Goal: Task Accomplishment & Management: Complete application form

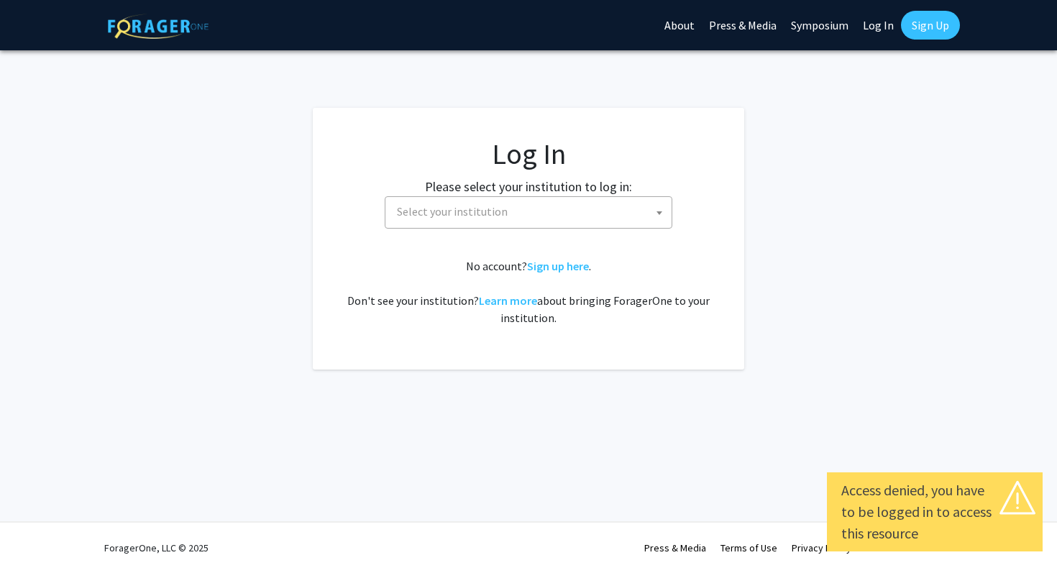
select select
click at [512, 209] on span "Select your institution" at bounding box center [531, 211] width 280 height 29
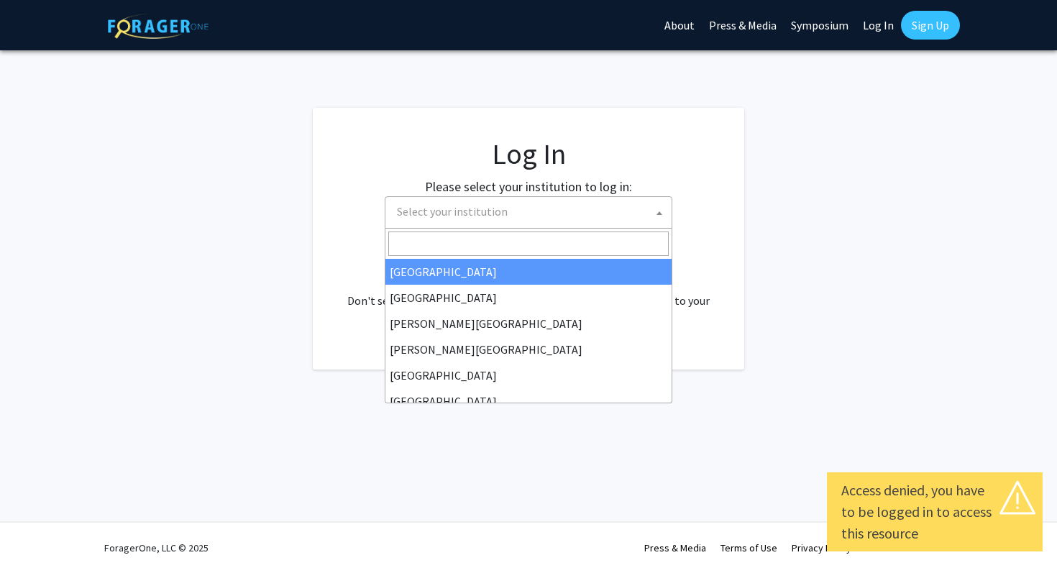
click at [329, 232] on fg-card "Log In Please select your institution to log in: Baylor University Brandeis Uni…" at bounding box center [528, 239] width 431 height 262
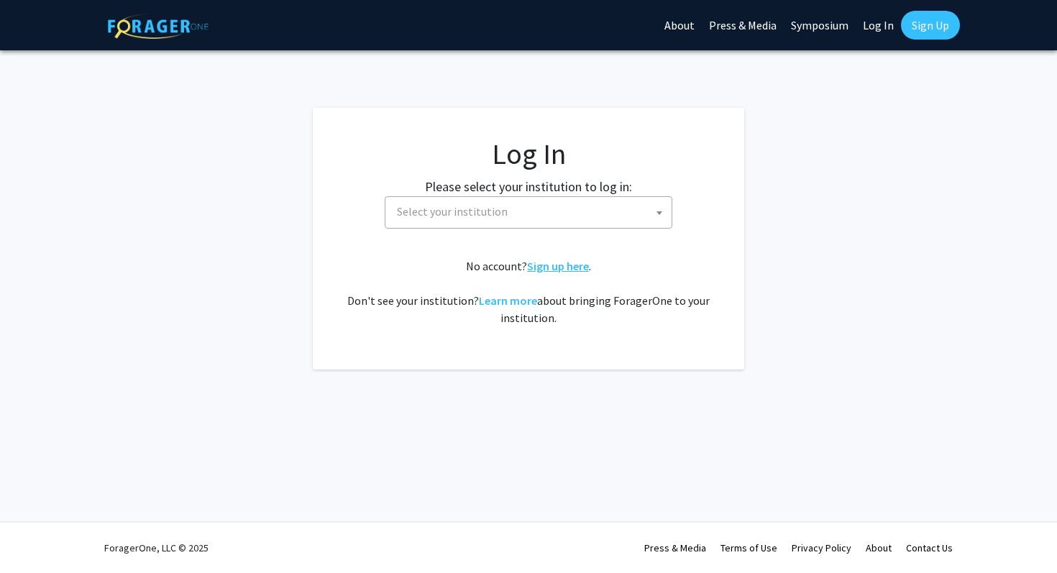
click at [564, 267] on link "Sign up here" at bounding box center [558, 266] width 62 height 14
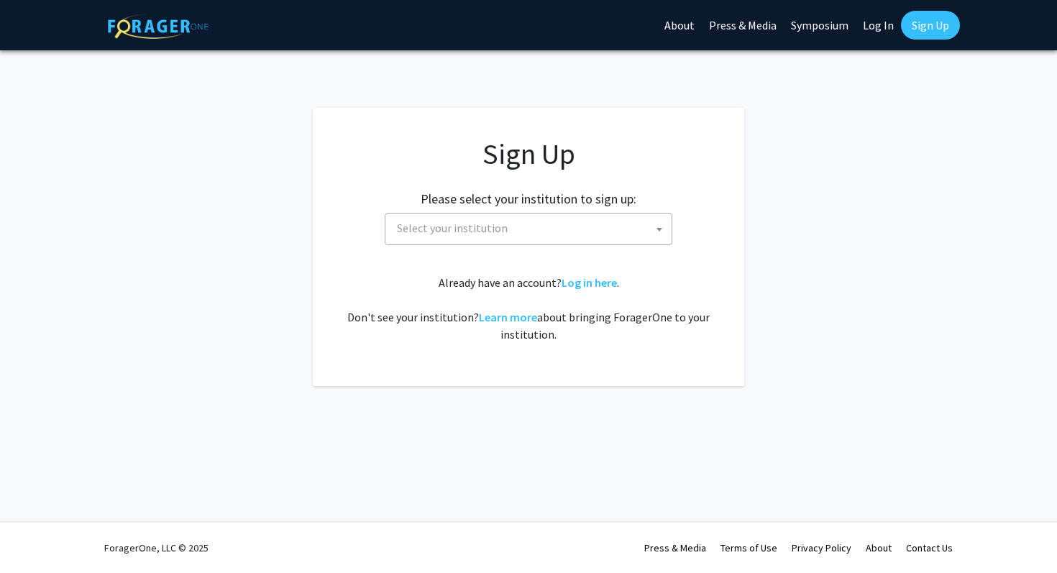
click at [511, 234] on span "Select your institution" at bounding box center [531, 228] width 280 height 29
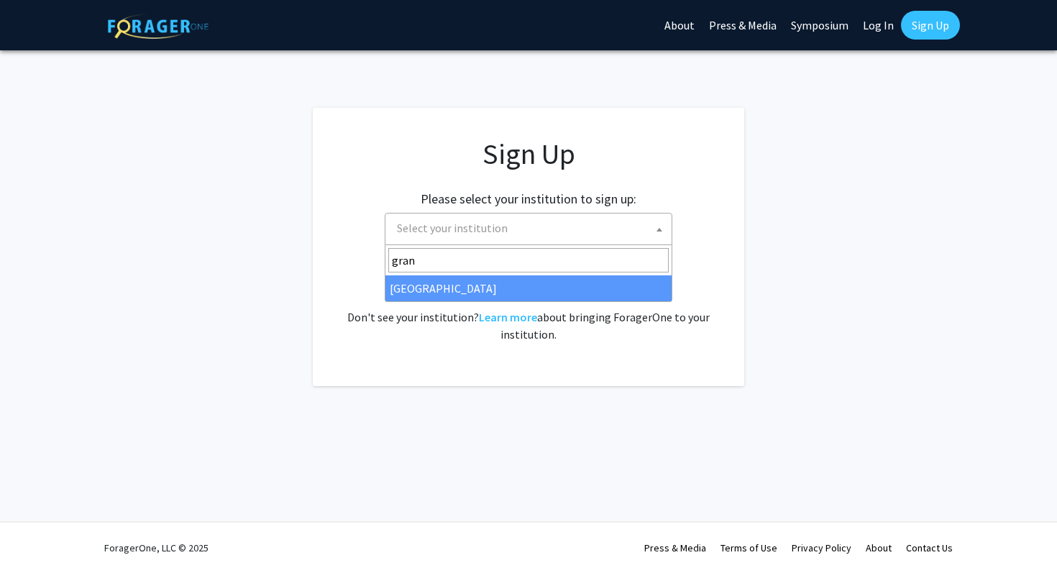
type input "gran"
select select "23"
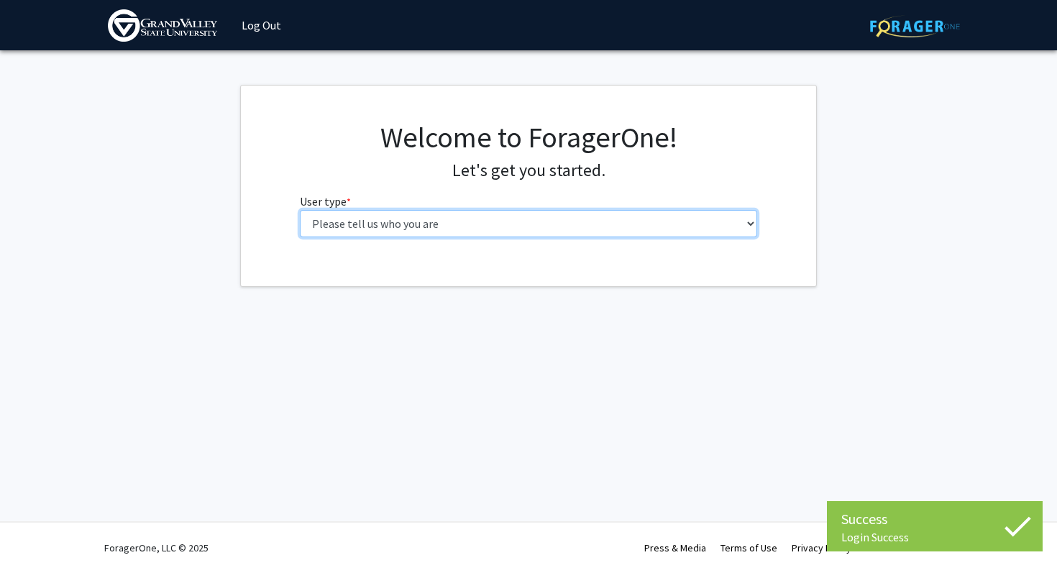
click at [459, 221] on select "Please tell us who you are Undergraduate Student Master's Student Doctoral Cand…" at bounding box center [529, 223] width 458 height 27
select select "1: undergrad"
click at [300, 210] on select "Please tell us who you are Undergraduate Student Master's Student Doctoral Cand…" at bounding box center [529, 223] width 458 height 27
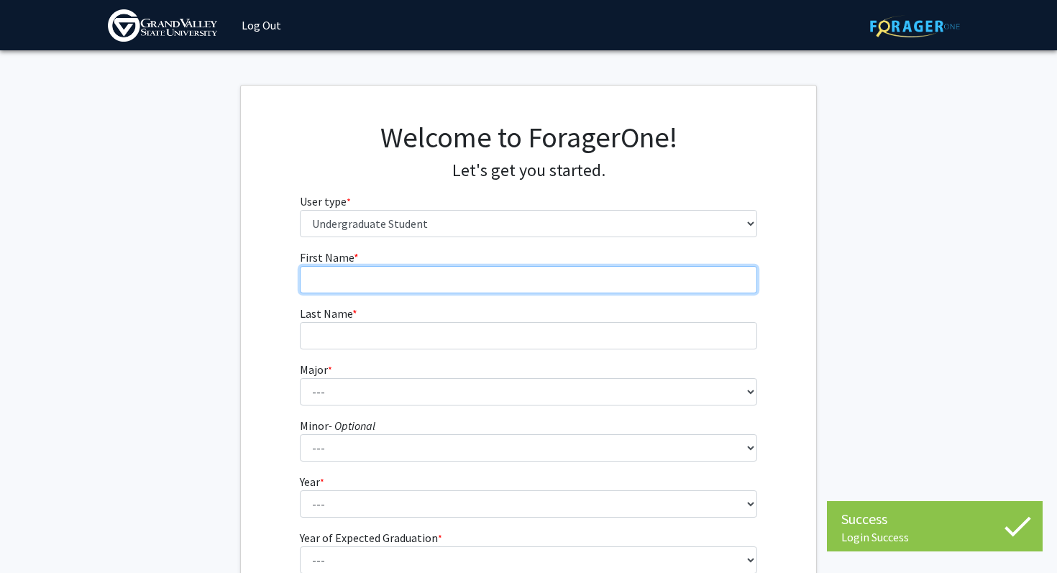
click at [376, 283] on input "First Name * required" at bounding box center [529, 279] width 458 height 27
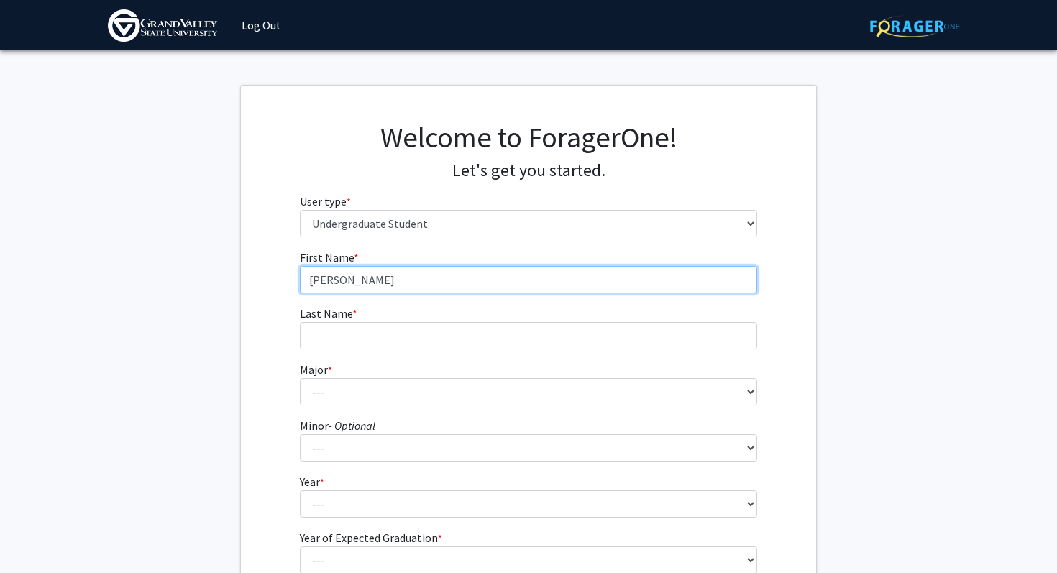
type input "[PERSON_NAME]"
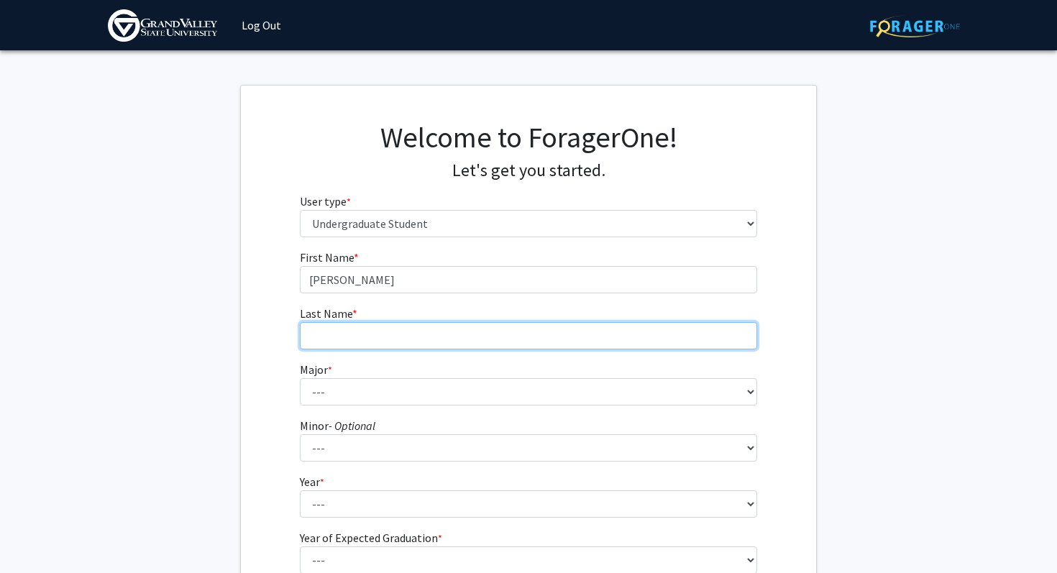
click at [398, 326] on input "Last Name * required" at bounding box center [529, 335] width 458 height 27
type input "Brunskole"
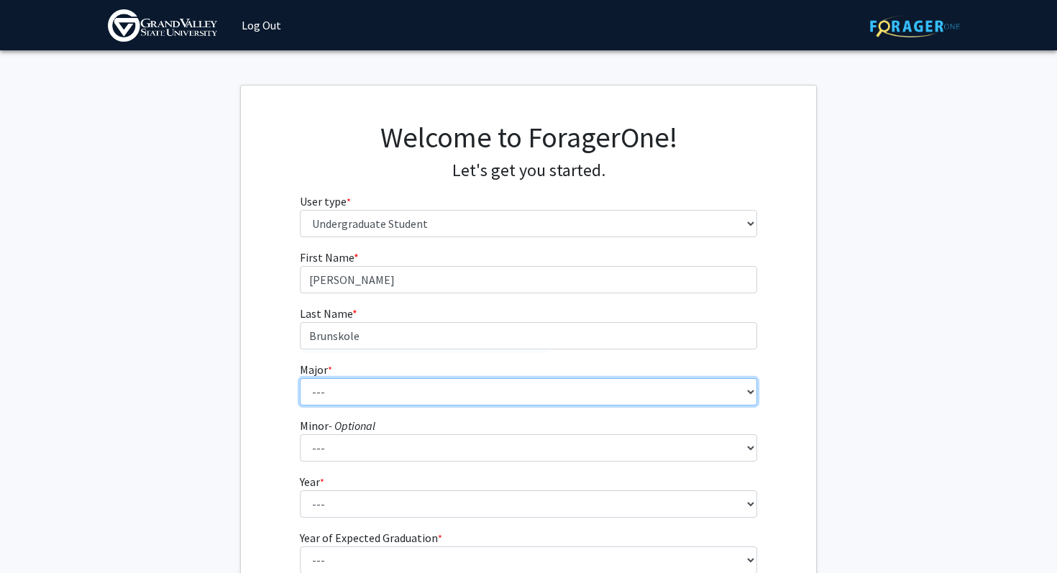
click at [349, 395] on select "--- Advertising and Public Relations Allied Health Science Anthropology Applied…" at bounding box center [529, 391] width 458 height 27
select select "10: 1885"
click at [300, 378] on select "--- Advertising and Public Relations Allied Health Science Anthropology Applied…" at bounding box center [529, 391] width 458 height 27
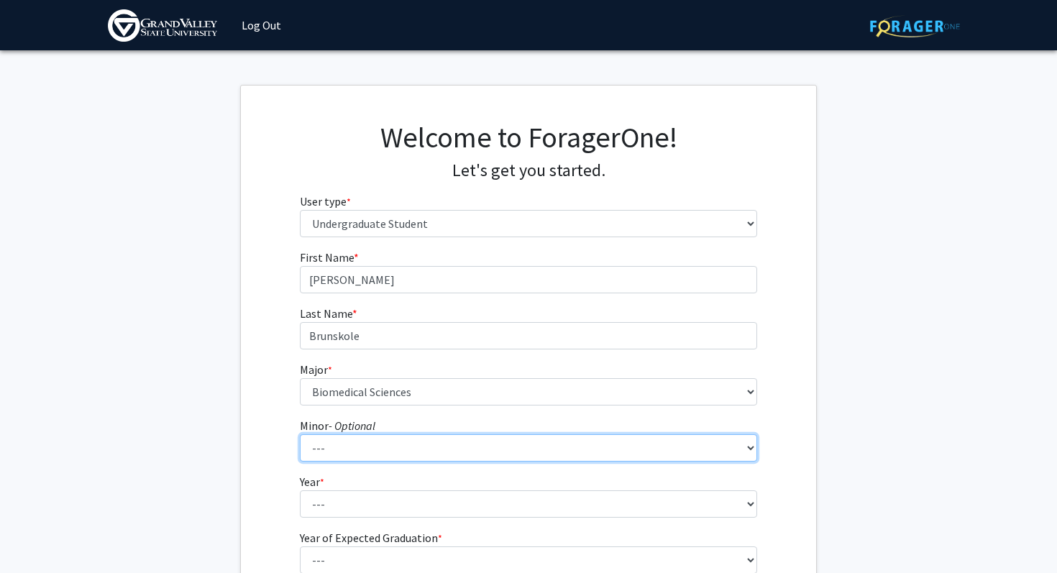
click at [370, 447] on select "--- Accounting Adventure Tourism Management Advertising and Public Relations Af…" at bounding box center [529, 447] width 458 height 27
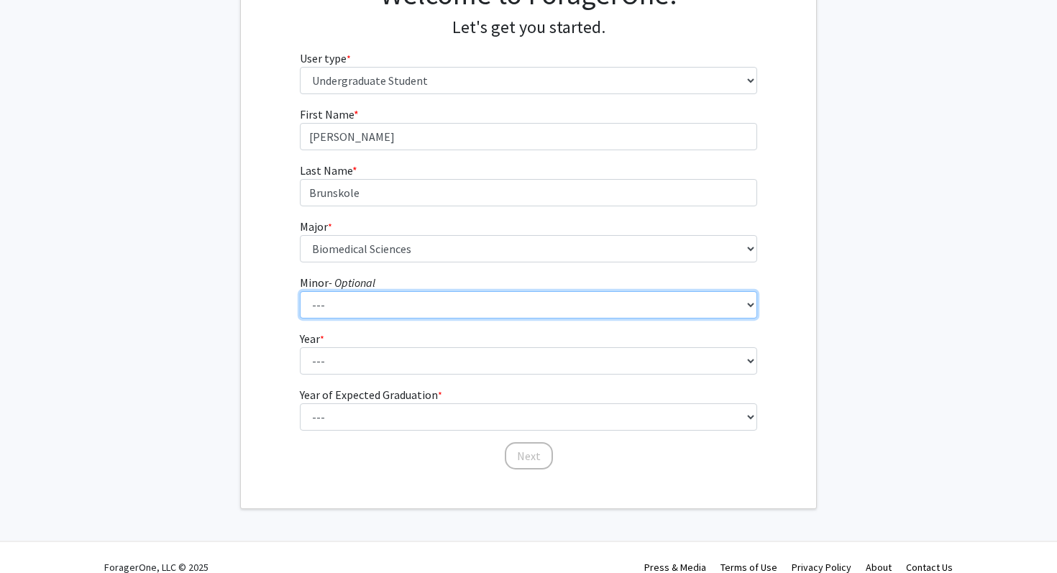
scroll to position [162, 0]
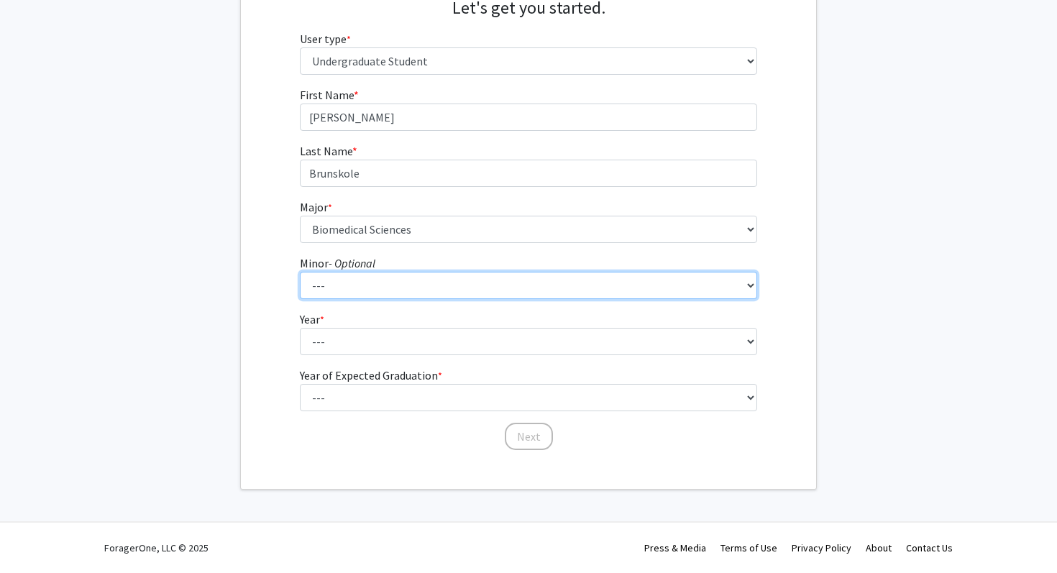
click at [356, 291] on select "--- Accounting Adventure Tourism Management Advertising and Public Relations Af…" at bounding box center [529, 285] width 458 height 27
click at [300, 272] on select "--- Accounting Adventure Tourism Management Advertising and Public Relations Af…" at bounding box center [529, 285] width 458 height 27
click at [462, 289] on select "--- Accounting Adventure Tourism Management Advertising and Public Relations Af…" at bounding box center [529, 285] width 458 height 27
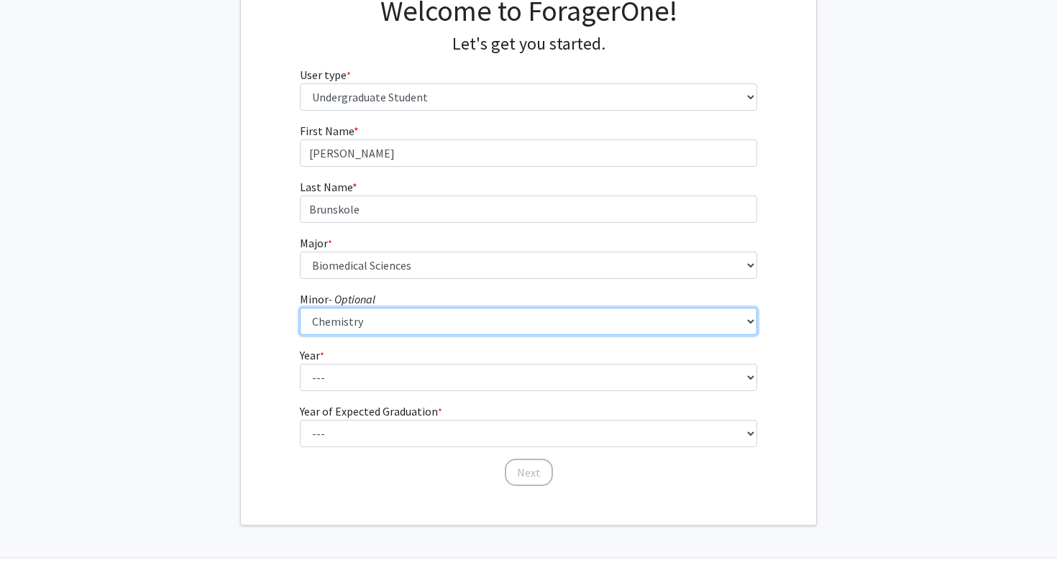
scroll to position [116, 0]
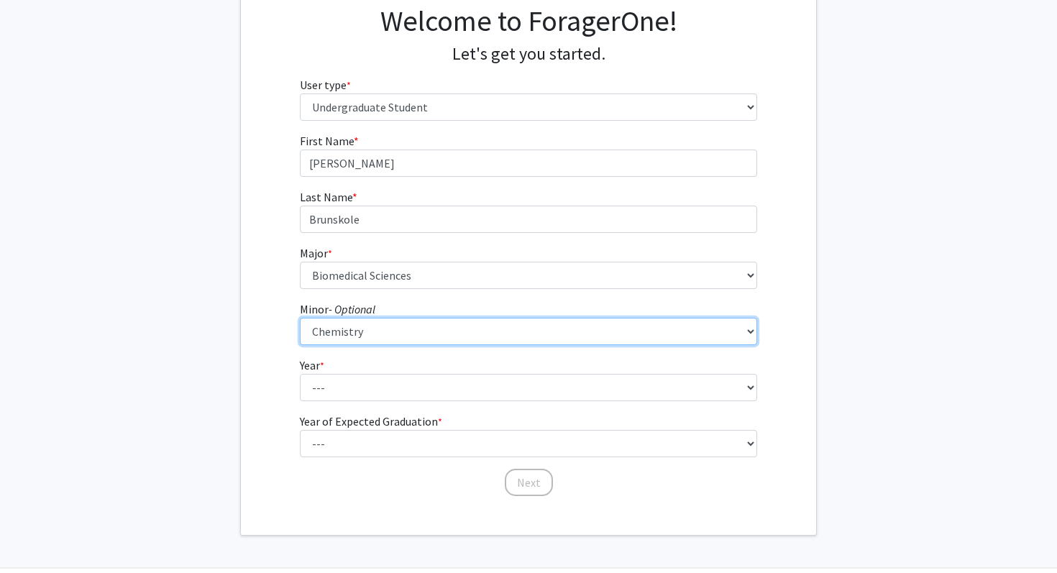
click at [350, 339] on select "--- Accounting Adventure Tourism Management Advertising and Public Relations Af…" at bounding box center [529, 331] width 458 height 27
click at [300, 318] on select "--- Accounting Adventure Tourism Management Advertising and Public Relations Af…" at bounding box center [529, 331] width 458 height 27
click at [351, 329] on select "--- Accounting Adventure Tourism Management Advertising and Public Relations Af…" at bounding box center [529, 331] width 458 height 27
select select "18: 1502"
click at [300, 318] on select "--- Accounting Adventure Tourism Management Advertising and Public Relations Af…" at bounding box center [529, 331] width 458 height 27
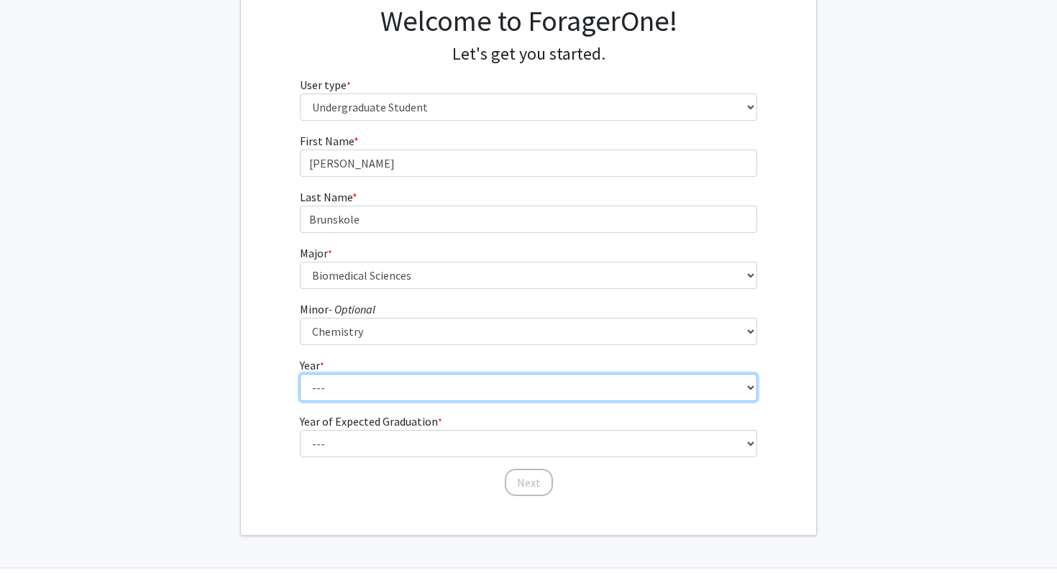
click at [331, 385] on select "--- First-year Sophomore Junior Senior Postbaccalaureate Certificate" at bounding box center [529, 387] width 458 height 27
select select "1: first-year"
click at [300, 374] on select "--- First-year Sophomore Junior Senior Postbaccalaureate Certificate" at bounding box center [529, 387] width 458 height 27
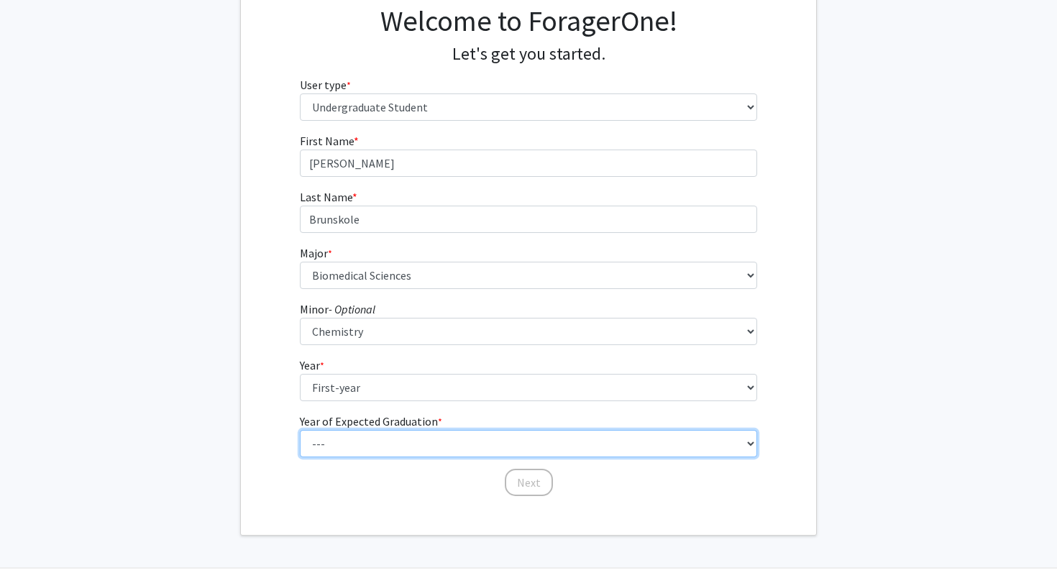
click at [389, 444] on select "--- 2025 2026 2027 2028 2029 2030 2031 2032 2033 2034" at bounding box center [529, 443] width 458 height 27
select select "5: 2029"
click at [300, 430] on select "--- 2025 2026 2027 2028 2029 2030 2031 2032 2033 2034" at bounding box center [529, 443] width 458 height 27
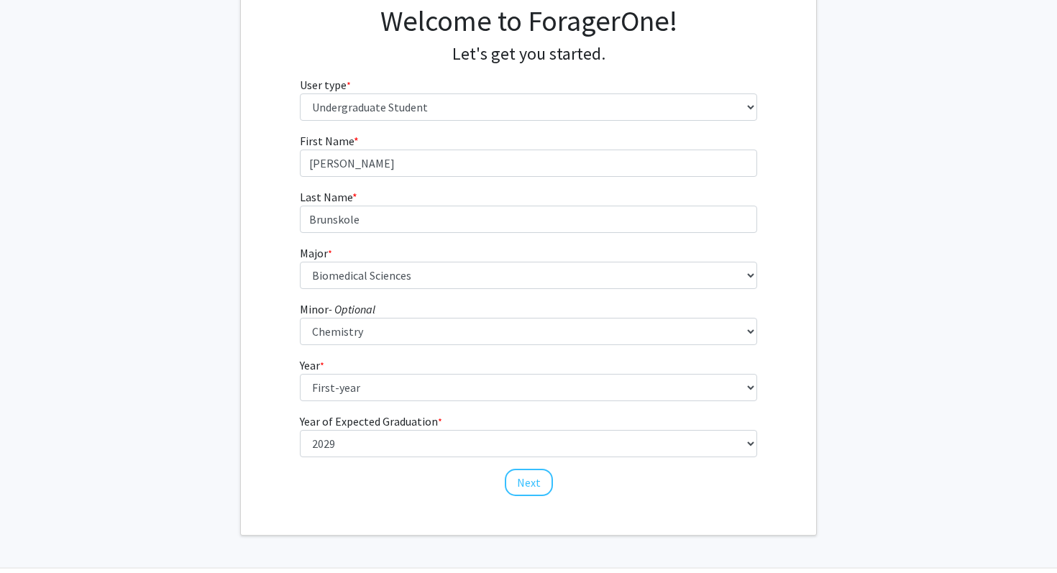
click at [289, 405] on div "First Name * required Connor Last Name * required Brunskole Major * required --…" at bounding box center [529, 314] width 480 height 365
click at [521, 482] on button "Next" at bounding box center [529, 482] width 48 height 27
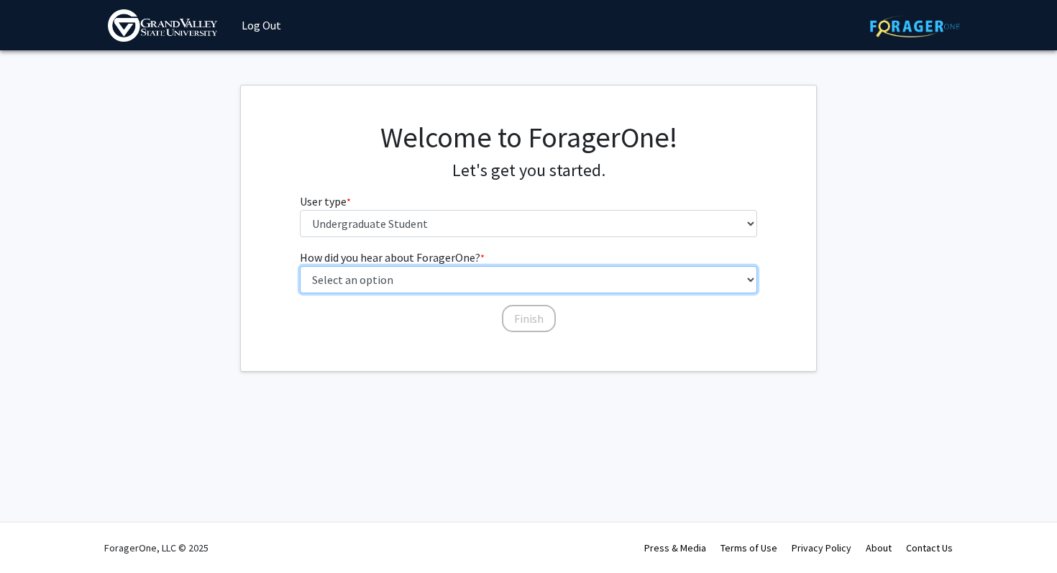
click at [457, 288] on select "Select an option Peer/student recommendation Faculty/staff recommendation Unive…" at bounding box center [529, 279] width 458 height 27
select select "4: university_email"
click at [300, 266] on select "Select an option Peer/student recommendation Faculty/staff recommendation Unive…" at bounding box center [529, 279] width 458 height 27
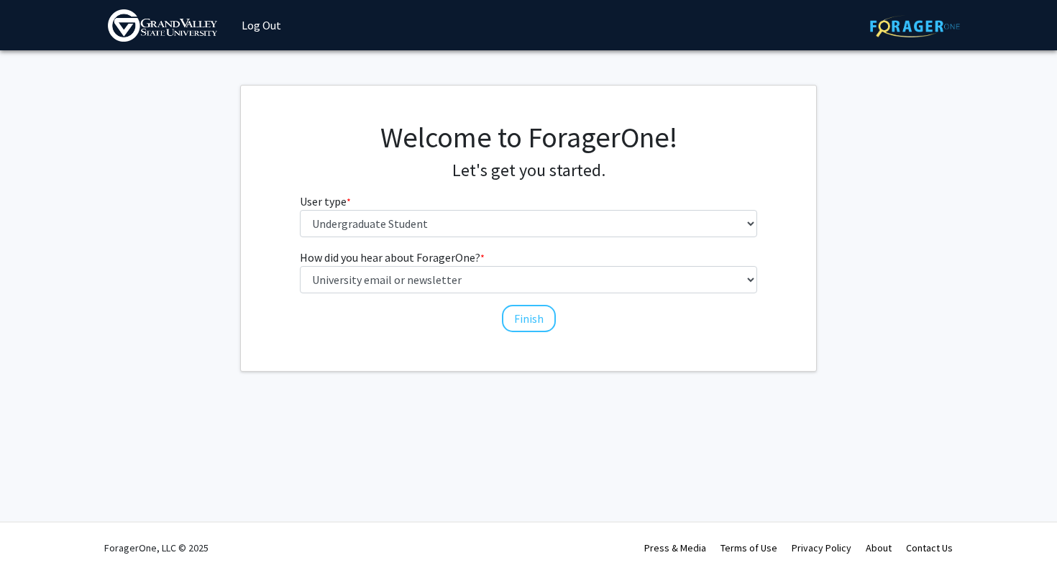
click at [379, 318] on div "How did you hear about ForagerOne? * required Select an option Peer/student rec…" at bounding box center [529, 291] width 480 height 85
click at [529, 324] on button "Finish" at bounding box center [529, 318] width 54 height 27
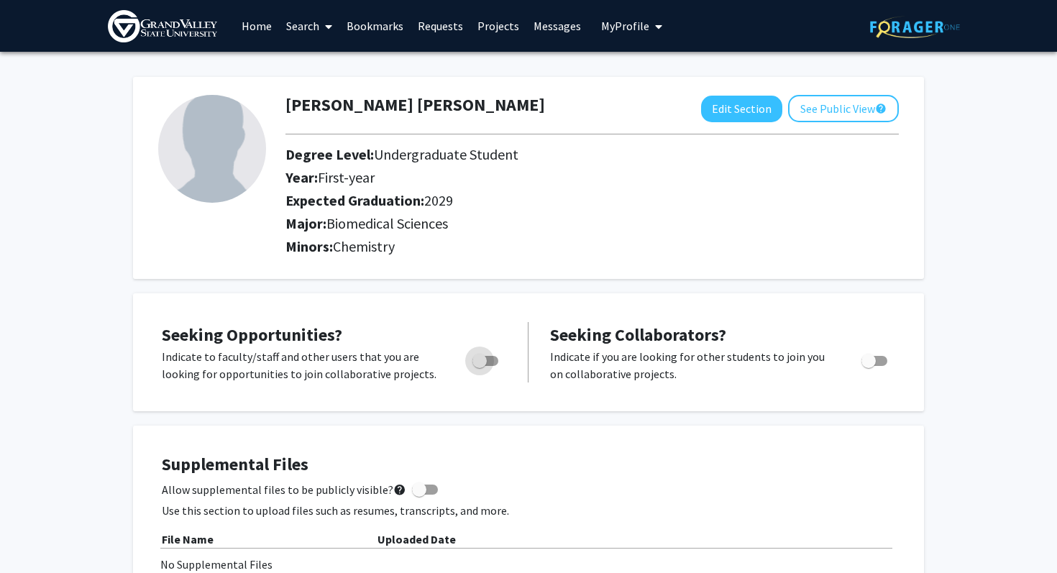
click at [487, 358] on span "Toggle" at bounding box center [485, 361] width 26 height 10
click at [480, 366] on input "Are you actively seeking opportunities?" at bounding box center [479, 366] width 1 height 1
checkbox input "true"
click at [800, 112] on button "See Public View help" at bounding box center [843, 108] width 111 height 27
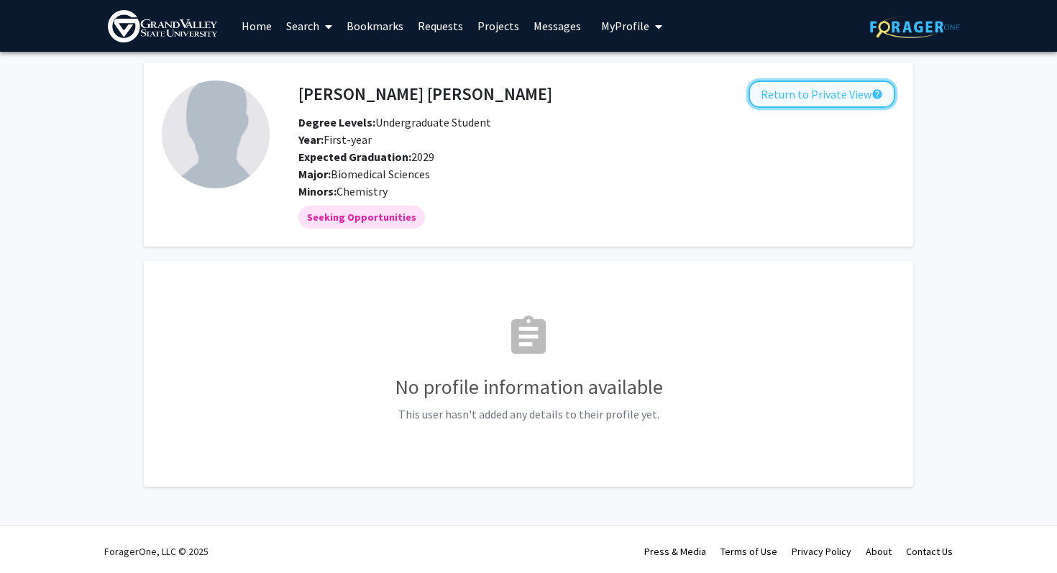
click at [805, 96] on button "Return to Private View help" at bounding box center [821, 94] width 147 height 27
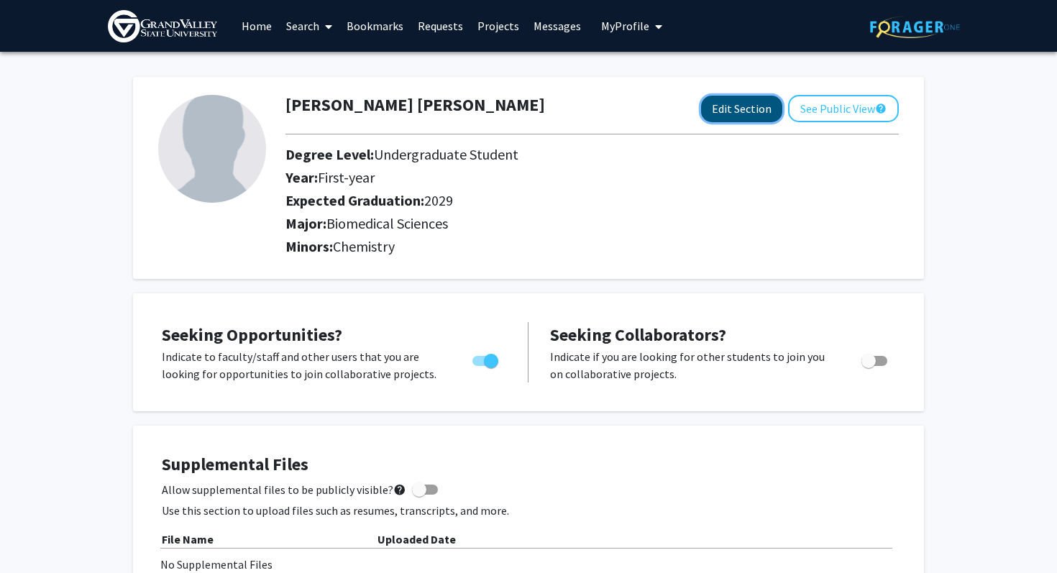
click at [729, 116] on button "Edit Section" at bounding box center [741, 109] width 81 height 27
select select "first-year"
select select "2029"
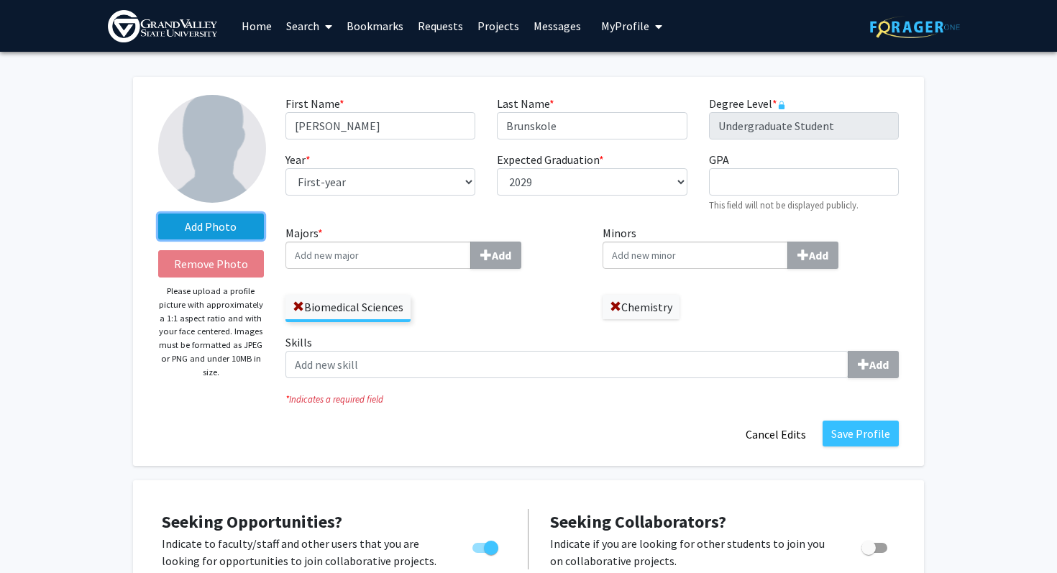
click at [234, 226] on label "Add Photo" at bounding box center [211, 227] width 106 height 26
click at [0, 0] on input "Add Photo" at bounding box center [0, 0] width 0 height 0
click at [199, 224] on label "Add Photo" at bounding box center [211, 227] width 106 height 26
click at [0, 0] on input "Add Photo" at bounding box center [0, 0] width 0 height 0
click at [198, 226] on label "Add Photo" at bounding box center [211, 227] width 106 height 26
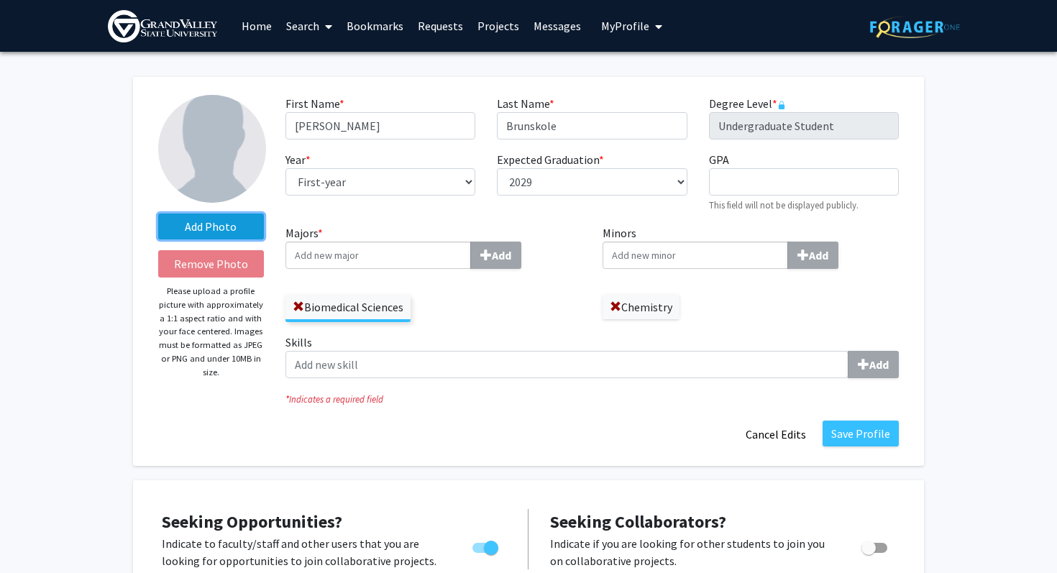
click at [0, 0] on input "Add Photo" at bounding box center [0, 0] width 0 height 0
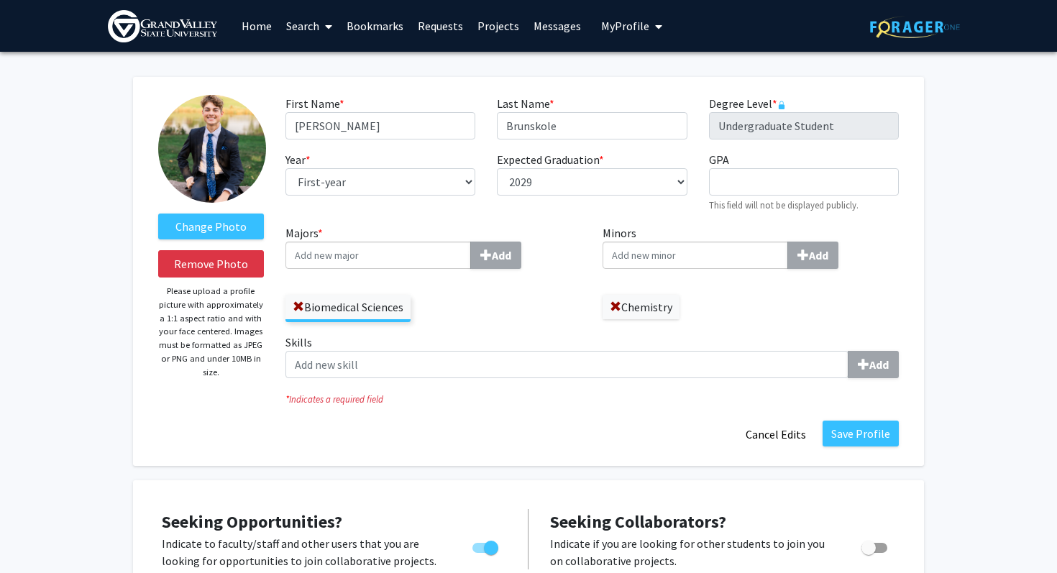
click at [175, 148] on img at bounding box center [212, 149] width 108 height 108
click at [552, 239] on label "Majors * Add" at bounding box center [433, 246] width 296 height 45
click at [471, 242] on input "Majors * Add" at bounding box center [377, 255] width 185 height 27
click at [628, 252] on input "Minors Add" at bounding box center [694, 255] width 185 height 27
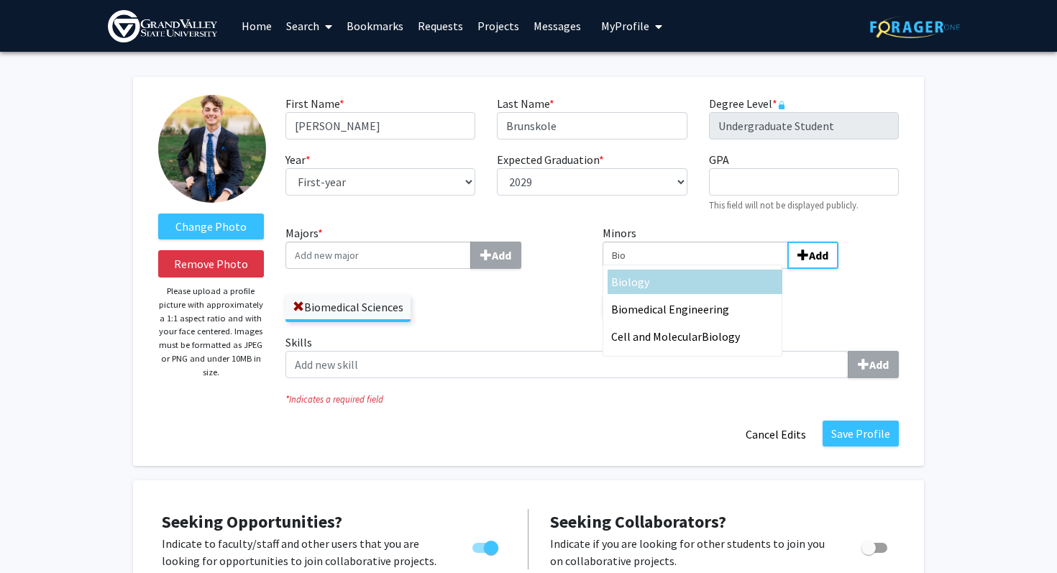
type input "Bio"
click at [659, 290] on div "Bio logy" at bounding box center [695, 282] width 175 height 24
click at [659, 269] on input "Bio" at bounding box center [694, 255] width 185 height 27
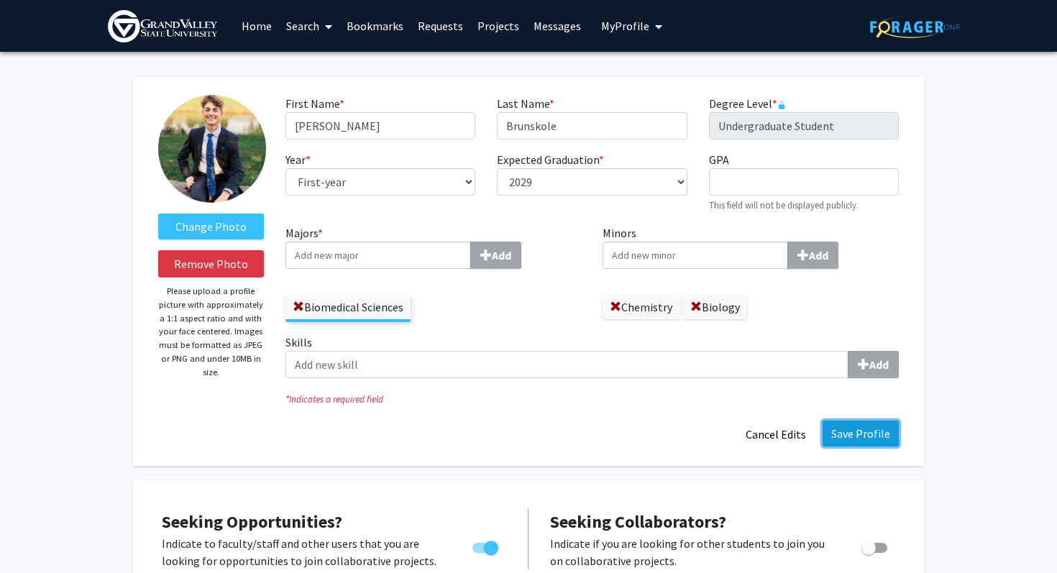
click at [871, 422] on button "Save Profile" at bounding box center [860, 434] width 76 height 26
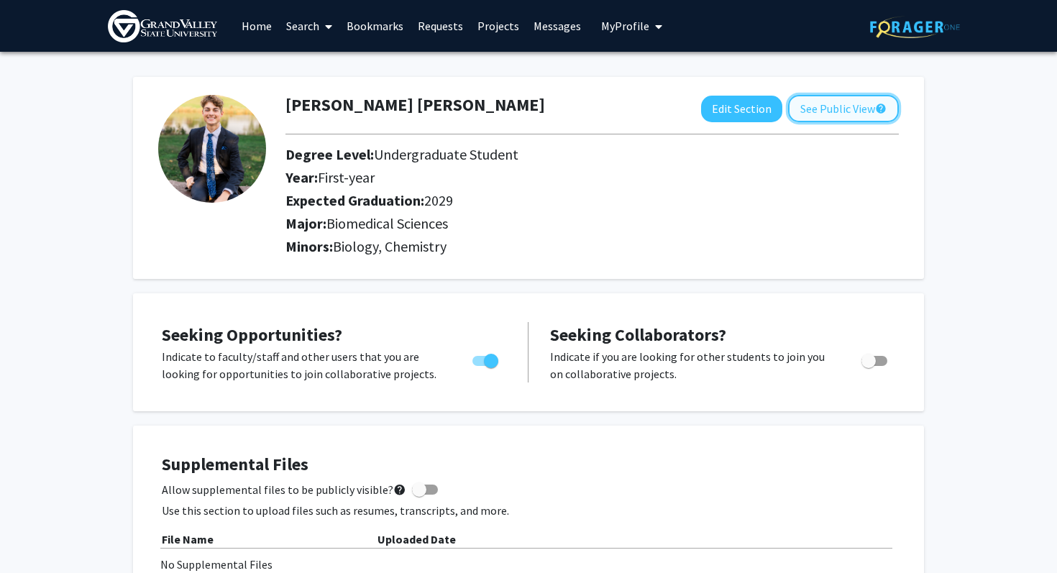
click at [840, 115] on button "See Public View help" at bounding box center [843, 108] width 111 height 27
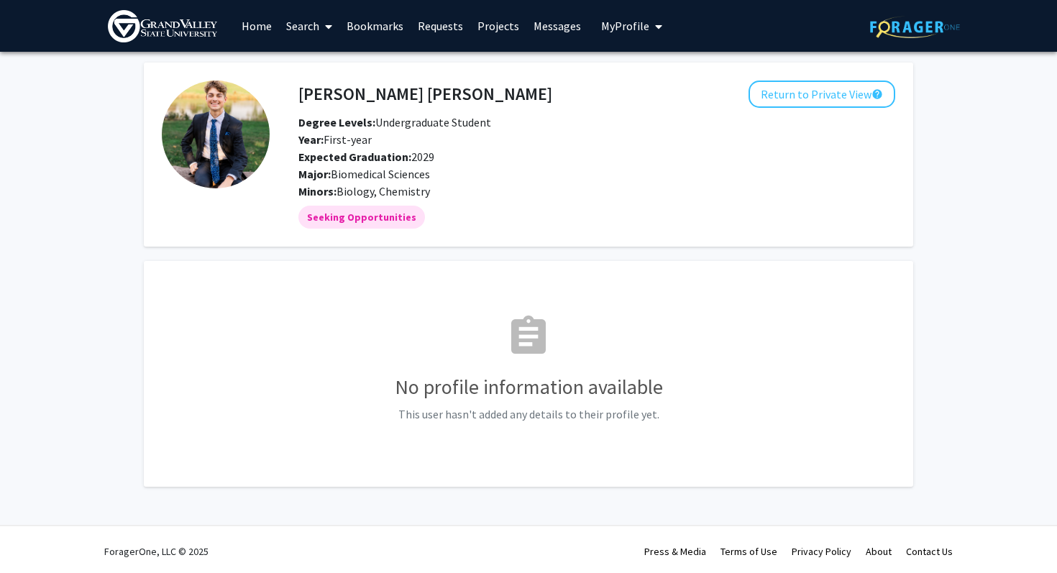
click at [321, 31] on span at bounding box center [325, 26] width 13 height 50
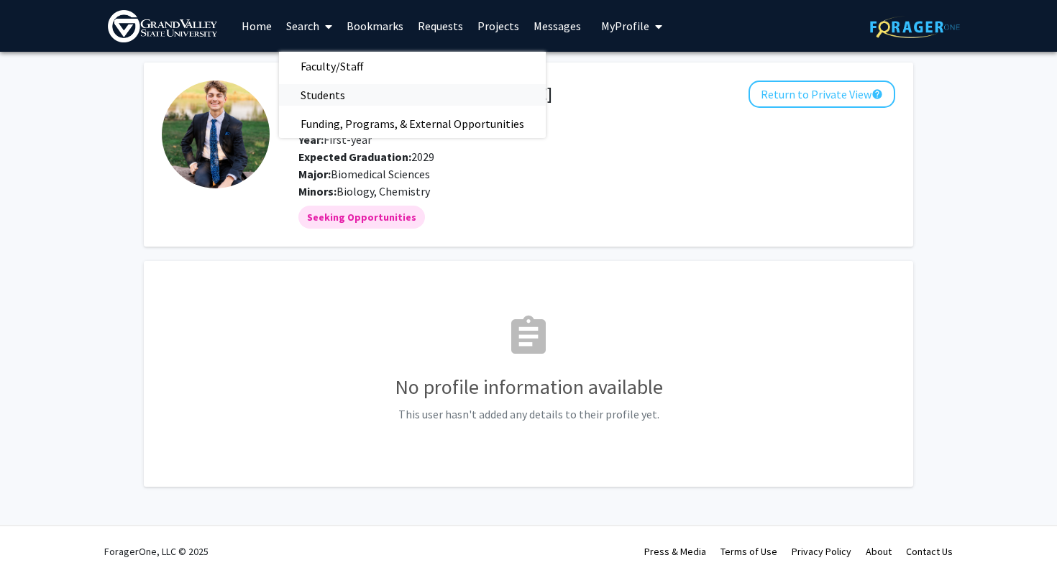
click at [319, 98] on span "Students" at bounding box center [323, 95] width 88 height 29
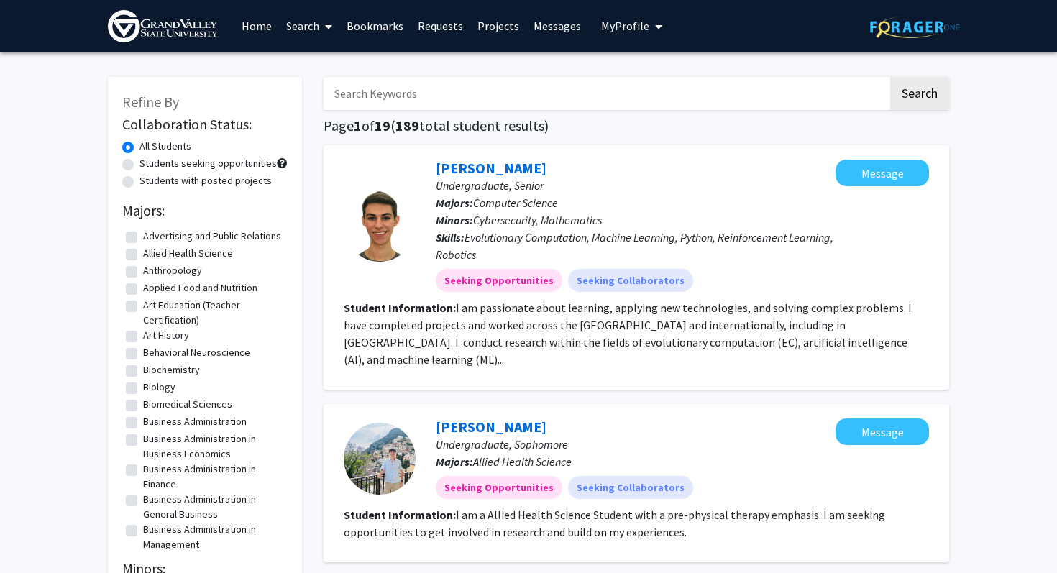
click at [303, 28] on link "Search" at bounding box center [309, 26] width 60 height 50
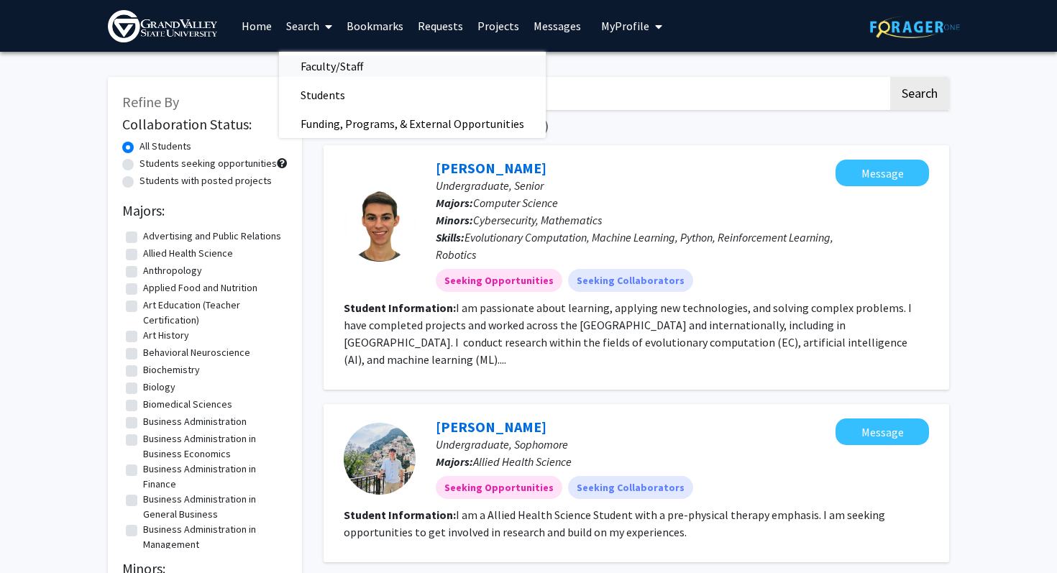
click at [322, 63] on span "Faculty/Staff" at bounding box center [332, 66] width 106 height 29
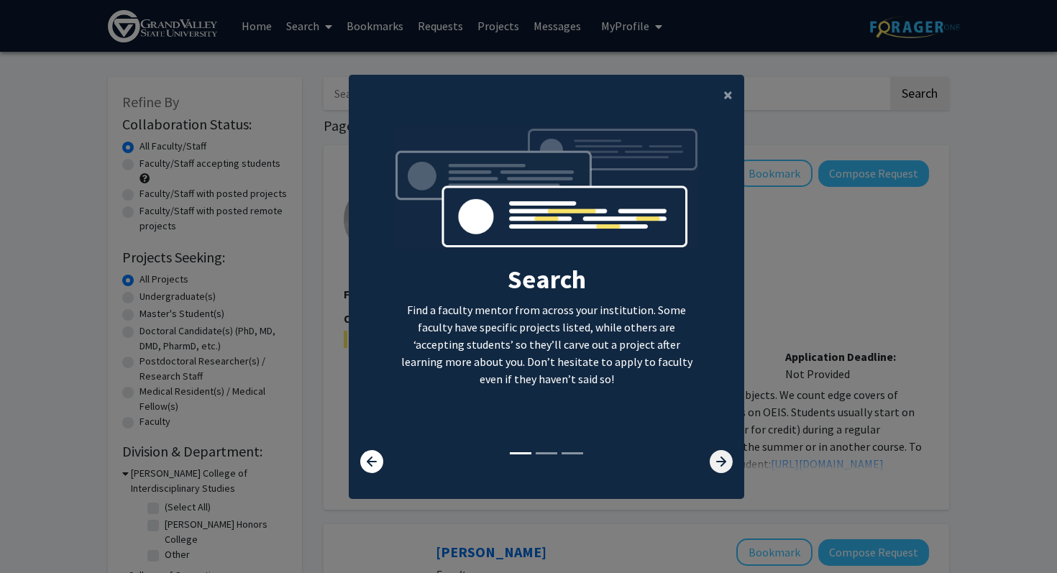
click at [720, 465] on icon at bounding box center [721, 461] width 23 height 23
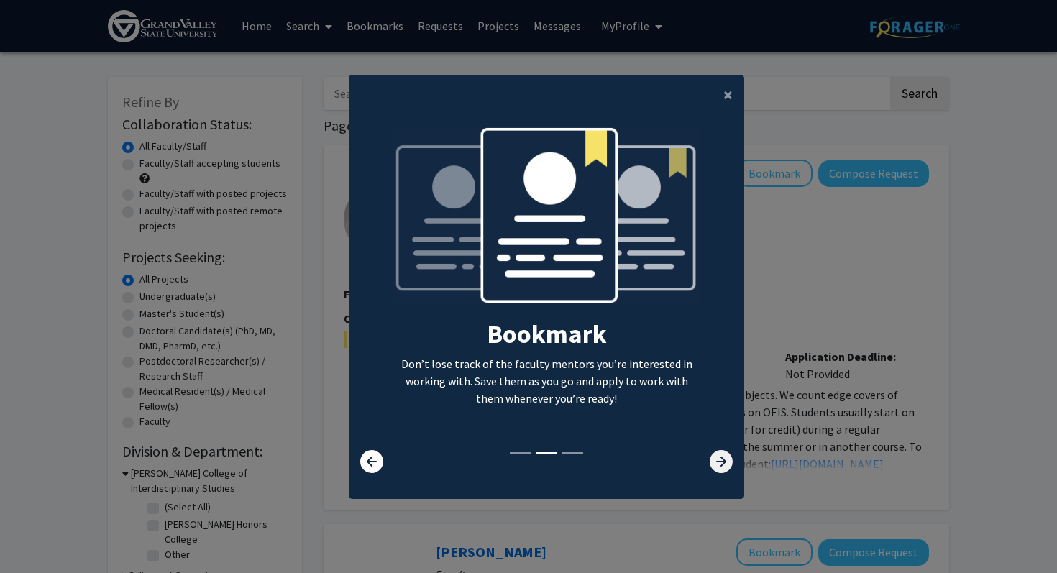
click at [720, 465] on icon at bounding box center [721, 461] width 23 height 23
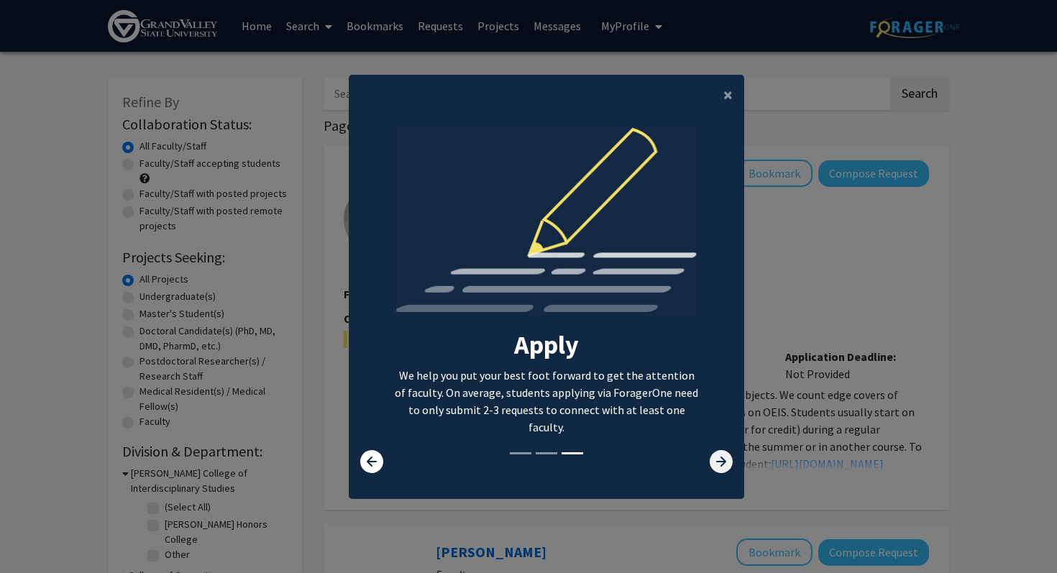
click at [720, 465] on icon at bounding box center [721, 461] width 23 height 23
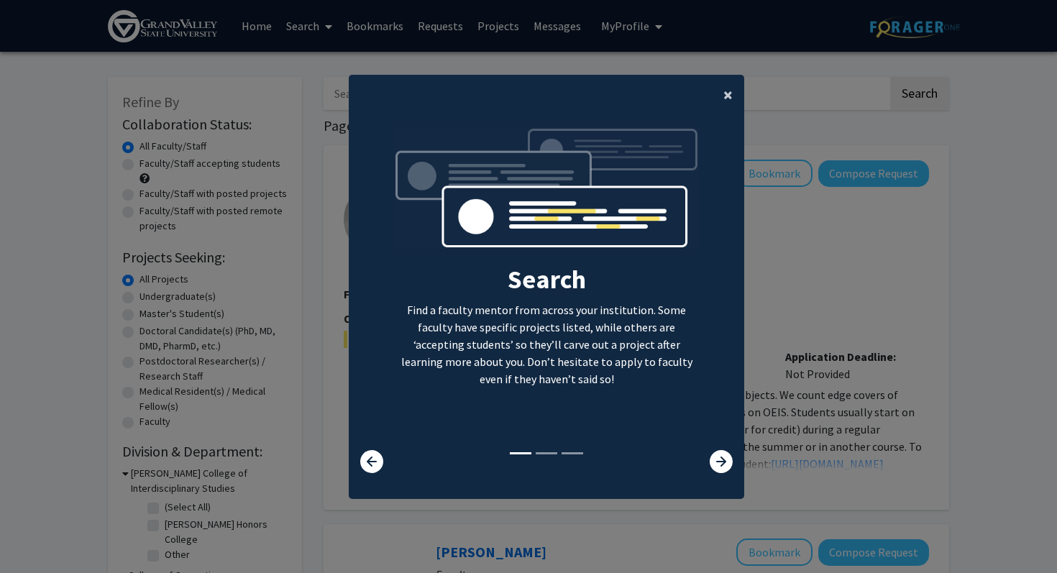
click at [726, 89] on span "×" at bounding box center [727, 94] width 9 height 22
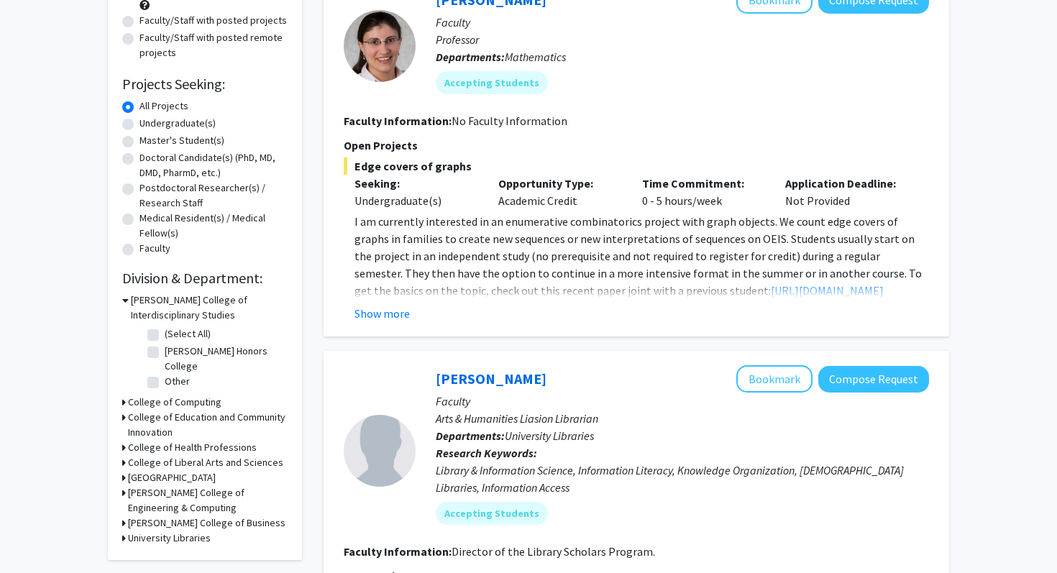
scroll to position [176, 0]
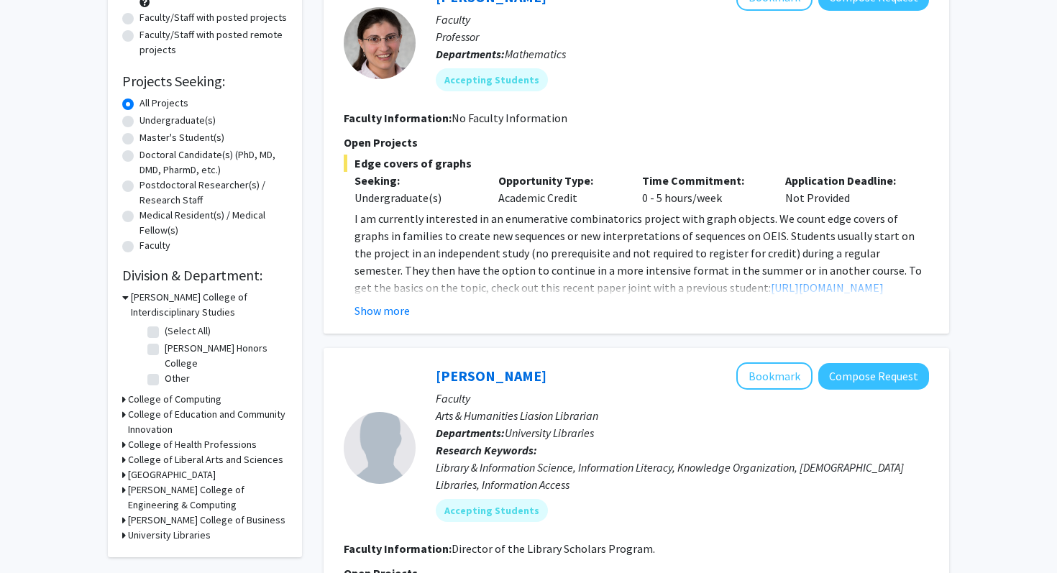
click at [165, 352] on label "[PERSON_NAME] Honors College" at bounding box center [224, 356] width 119 height 30
click at [165, 350] on input "[PERSON_NAME] Honors College" at bounding box center [169, 345] width 9 height 9
checkbox input "true"
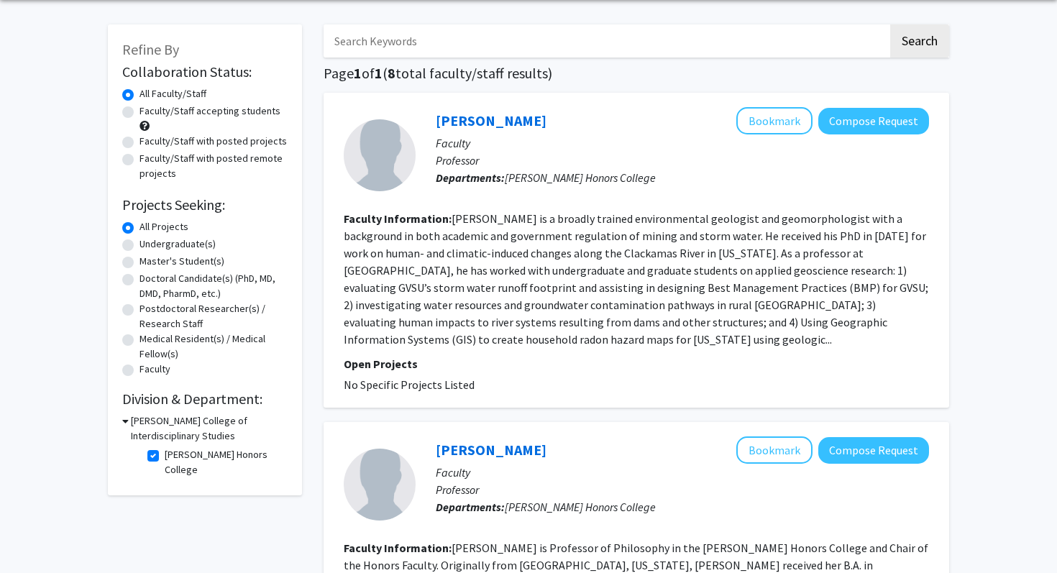
scroll to position [49, 0]
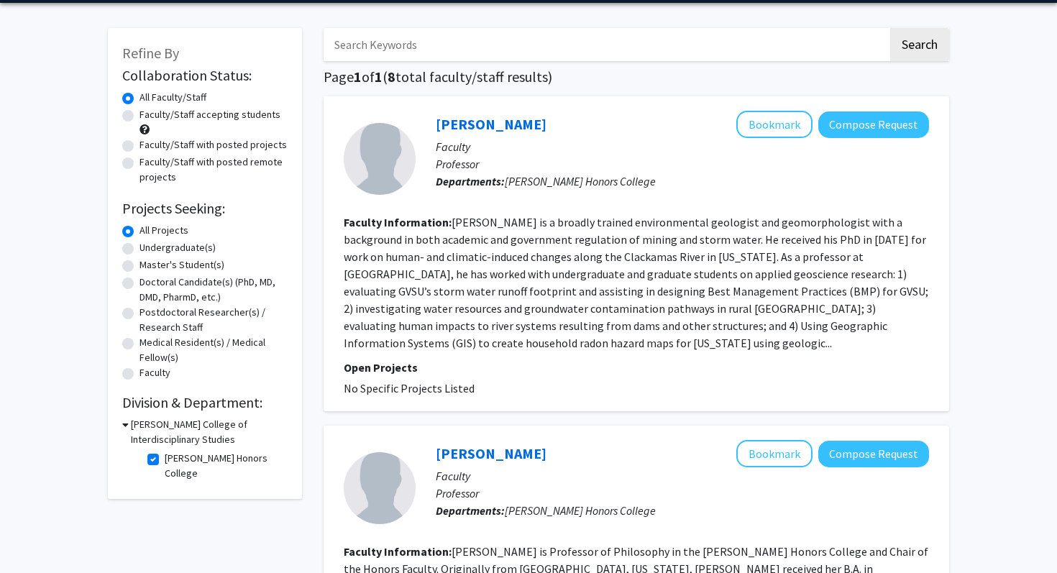
click at [165, 458] on label "[PERSON_NAME] Honors College" at bounding box center [224, 466] width 119 height 30
click at [165, 458] on input "[PERSON_NAME] Honors College" at bounding box center [169, 455] width 9 height 9
checkbox input "false"
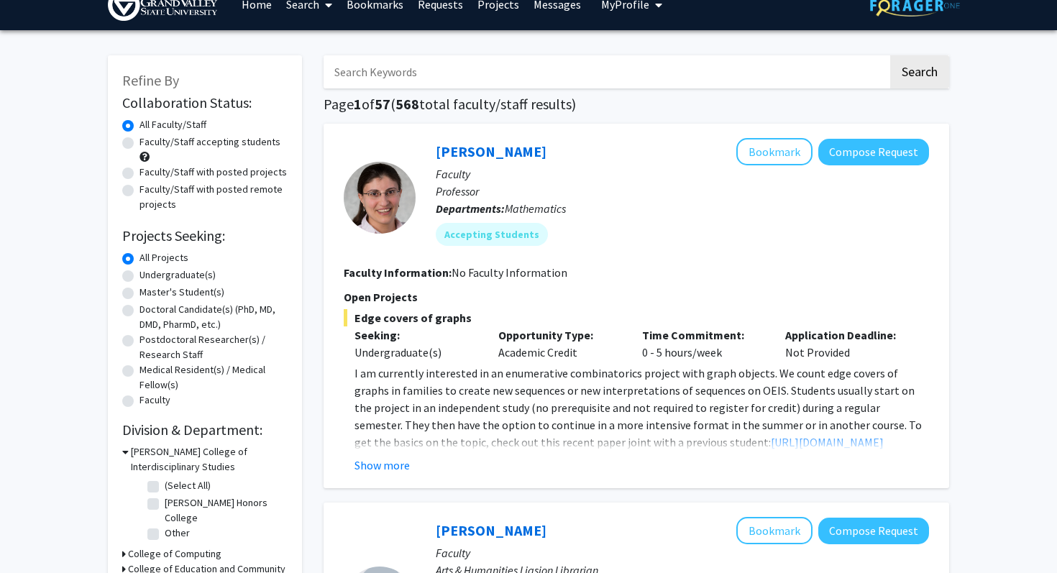
scroll to position [25, 0]
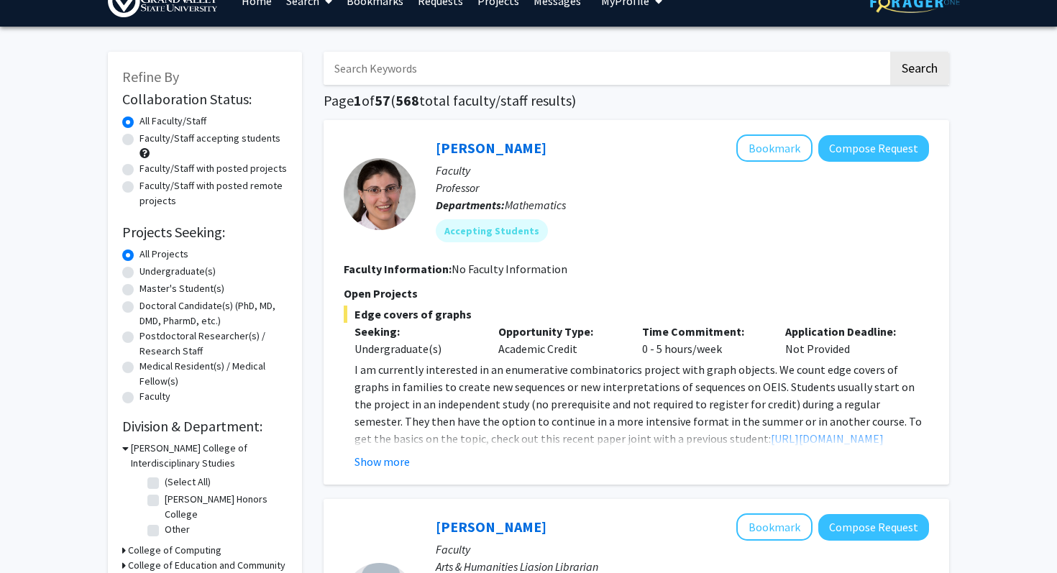
click at [262, 178] on label "Faculty/Staff with posted remote projects" at bounding box center [213, 193] width 148 height 30
click at [149, 178] on input "Faculty/Staff with posted remote projects" at bounding box center [143, 182] width 9 height 9
radio input "true"
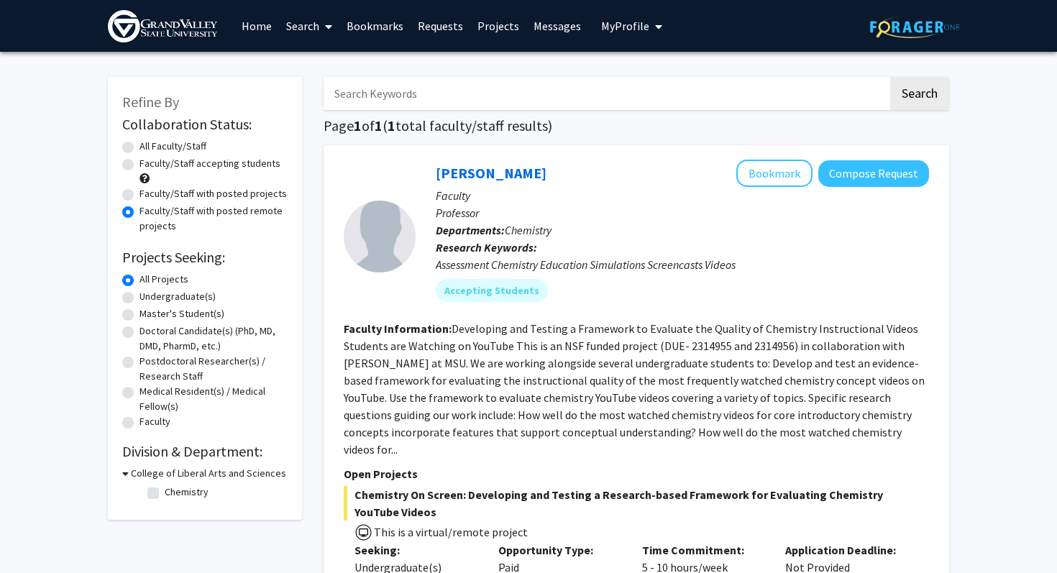
click at [139, 162] on label "Faculty/Staff accepting students" at bounding box center [209, 163] width 141 height 15
click at [139, 162] on input "Faculty/Staff accepting students" at bounding box center [143, 160] width 9 height 9
radio input "true"
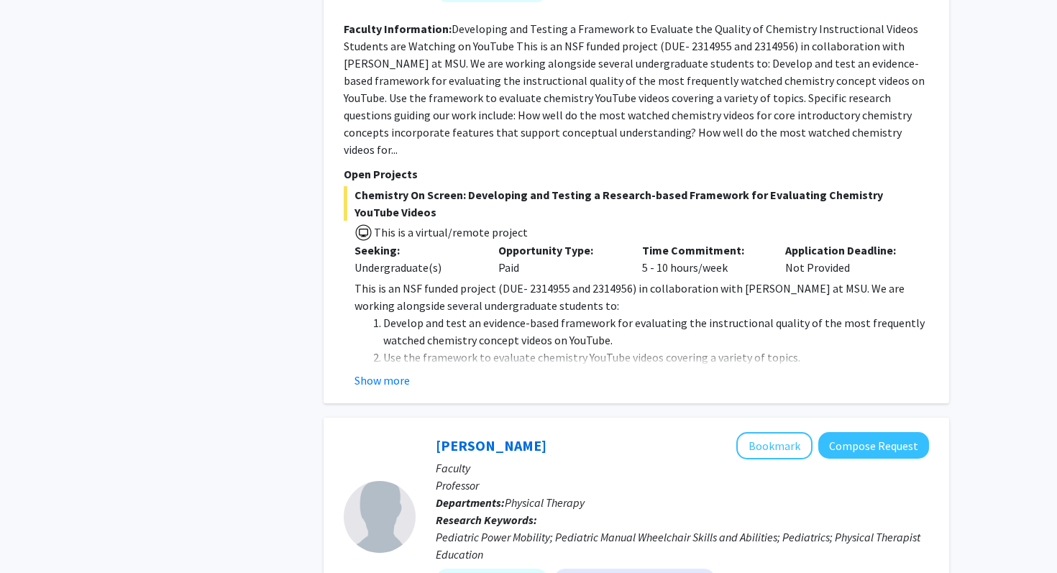
scroll to position [1071, 0]
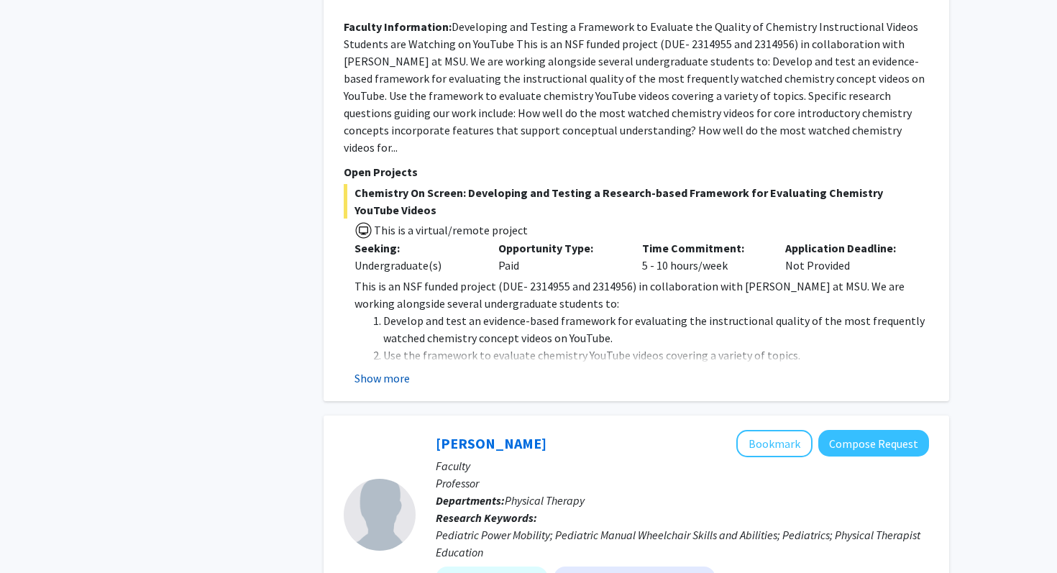
click at [385, 382] on button "Show more" at bounding box center [381, 378] width 55 height 17
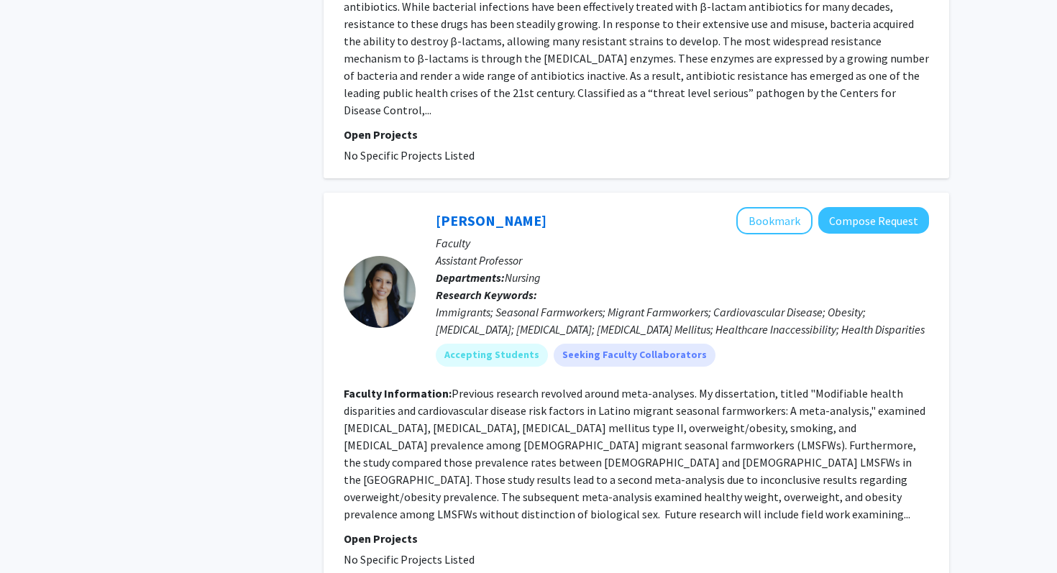
scroll to position [4407, 0]
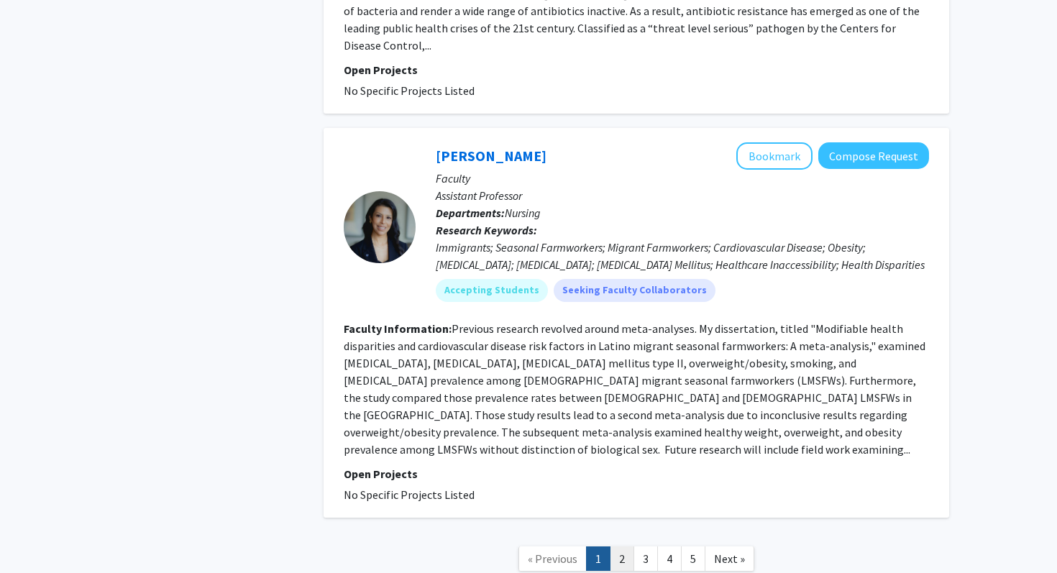
click at [622, 546] on link "2" at bounding box center [622, 558] width 24 height 25
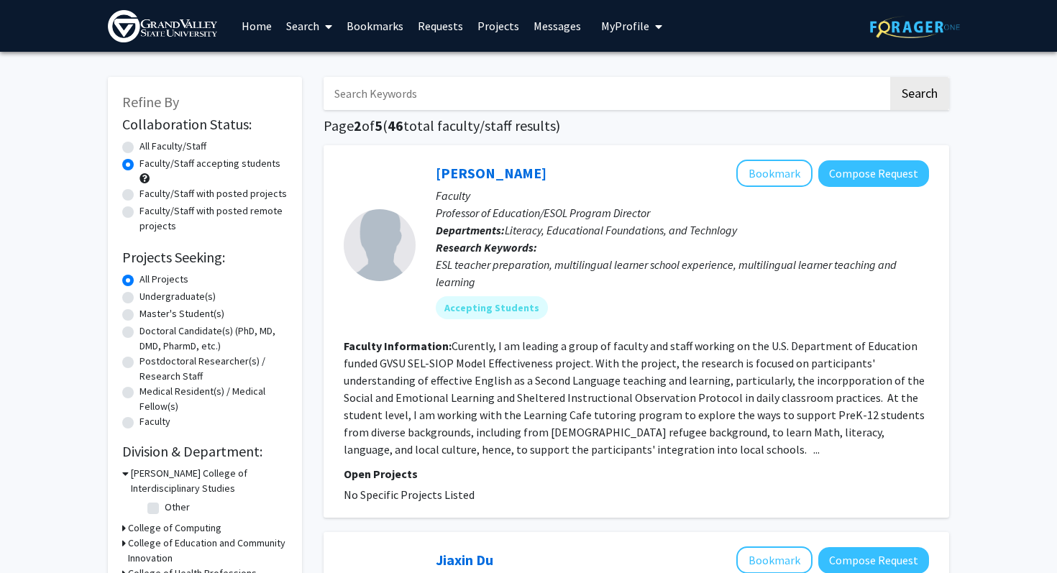
click at [139, 193] on label "Faculty/Staff with posted projects" at bounding box center [212, 193] width 147 height 15
click at [139, 193] on input "Faculty/Staff with posted projects" at bounding box center [143, 190] width 9 height 9
radio input "true"
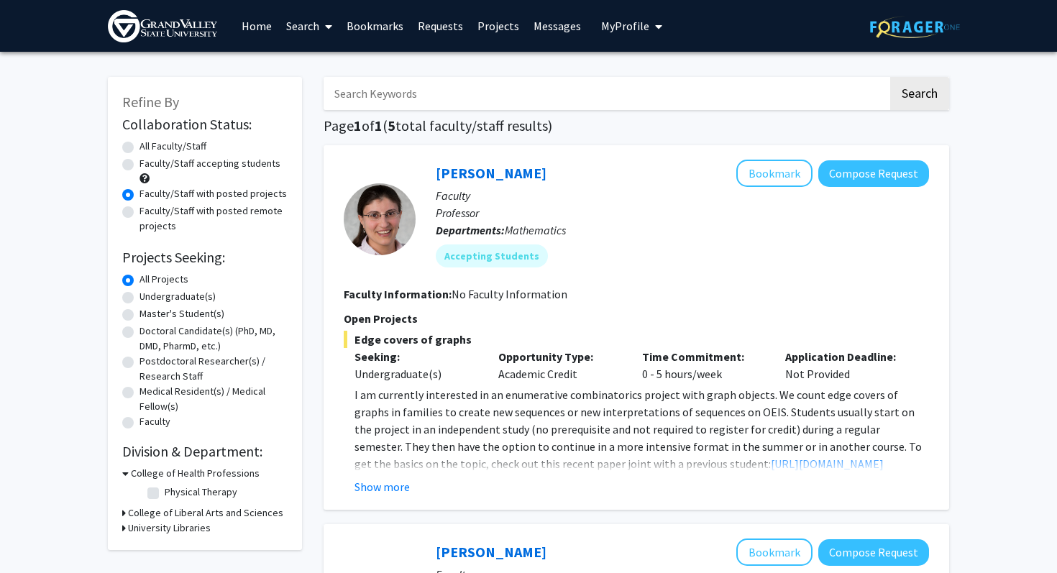
click at [139, 217] on label "Faculty/Staff with posted remote projects" at bounding box center [213, 218] width 148 height 30
click at [139, 213] on input "Faculty/Staff with posted remote projects" at bounding box center [143, 207] width 9 height 9
radio input "true"
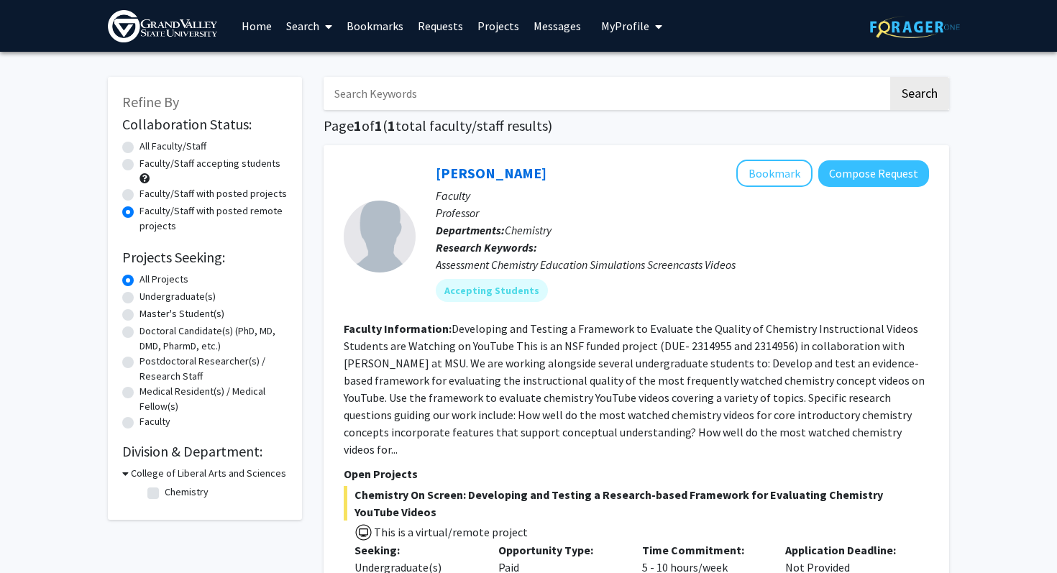
click at [608, 486] on span "Chemistry On Screen: Developing and Testing a Research-based Framework for Eval…" at bounding box center [636, 503] width 585 height 35
click at [463, 175] on link "[PERSON_NAME]" at bounding box center [491, 173] width 111 height 18
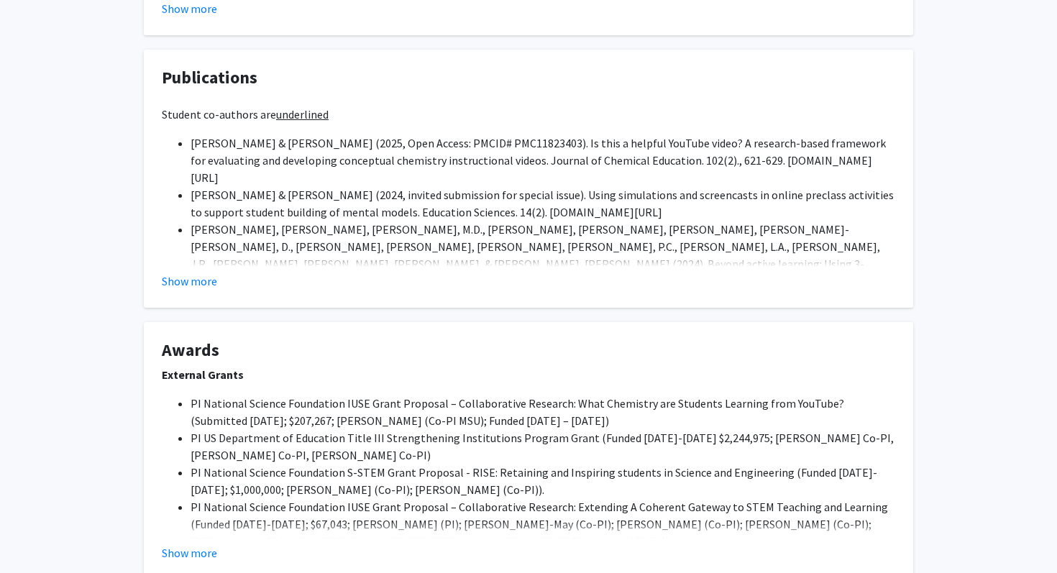
scroll to position [1335, 0]
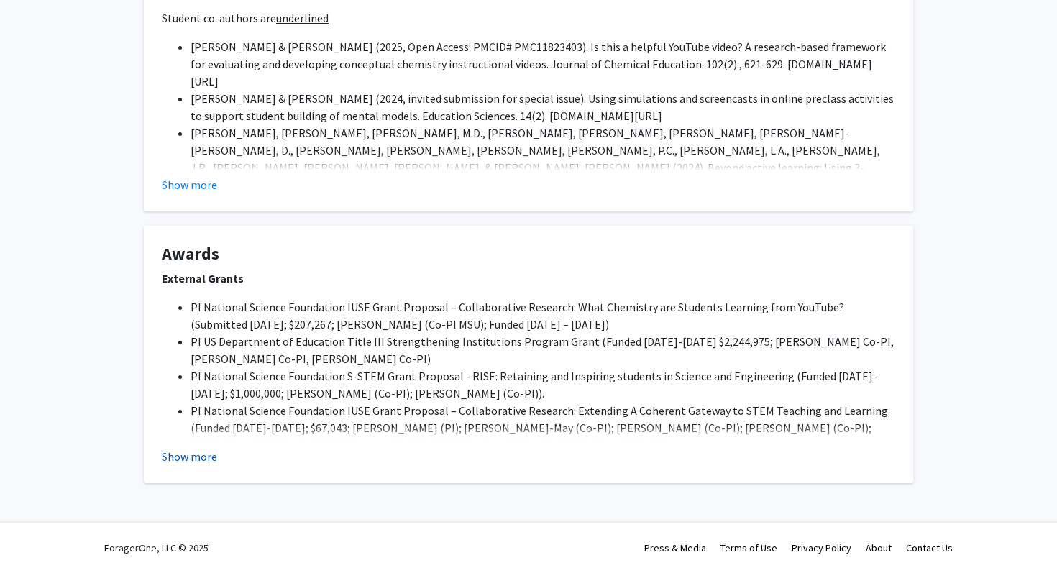
click at [187, 457] on button "Show more" at bounding box center [189, 456] width 55 height 17
